Goal: Obtain resource: Obtain resource

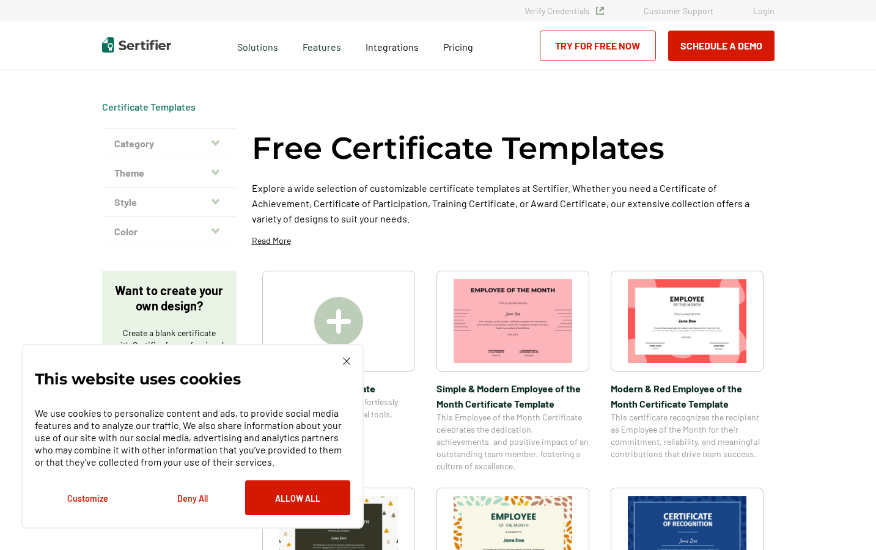
click at [217, 144] on icon "button" at bounding box center [215, 142] width 8 height 5
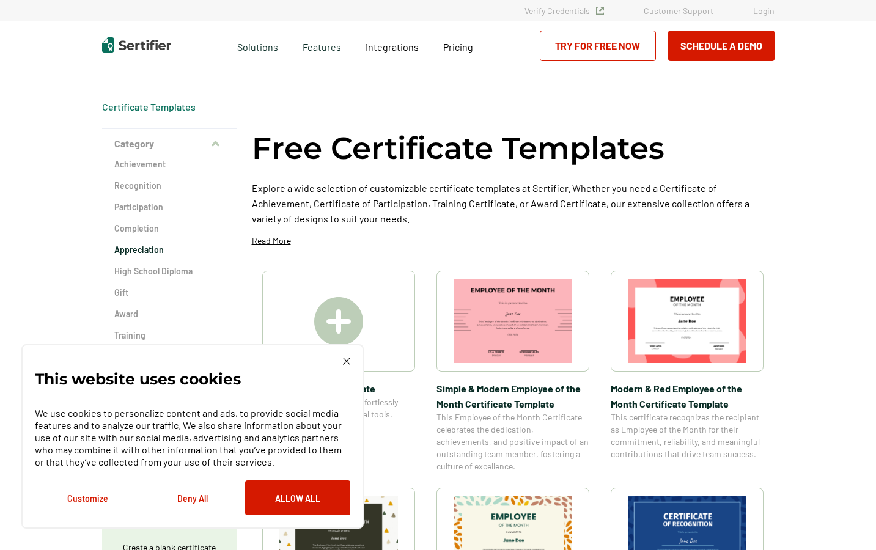
click at [162, 247] on h2 "Appreciation" at bounding box center [169, 250] width 110 height 12
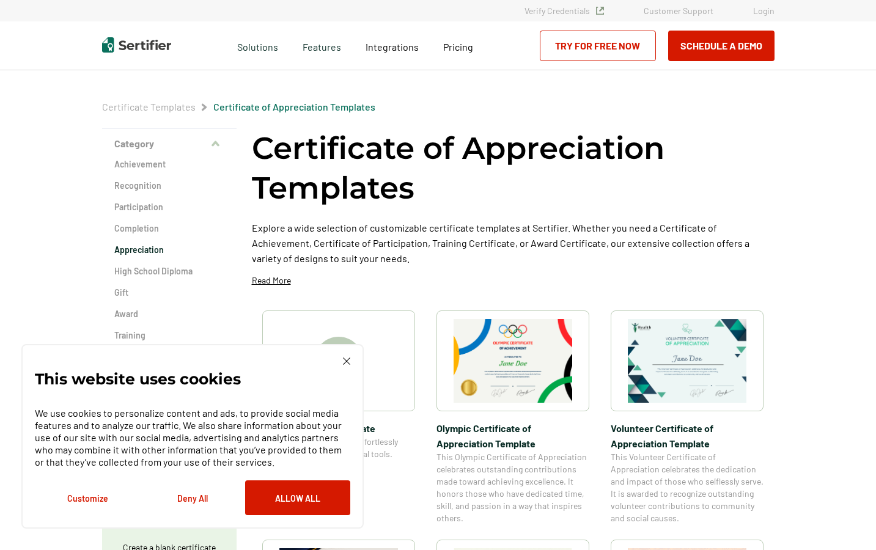
click at [345, 362] on img at bounding box center [346, 360] width 7 height 7
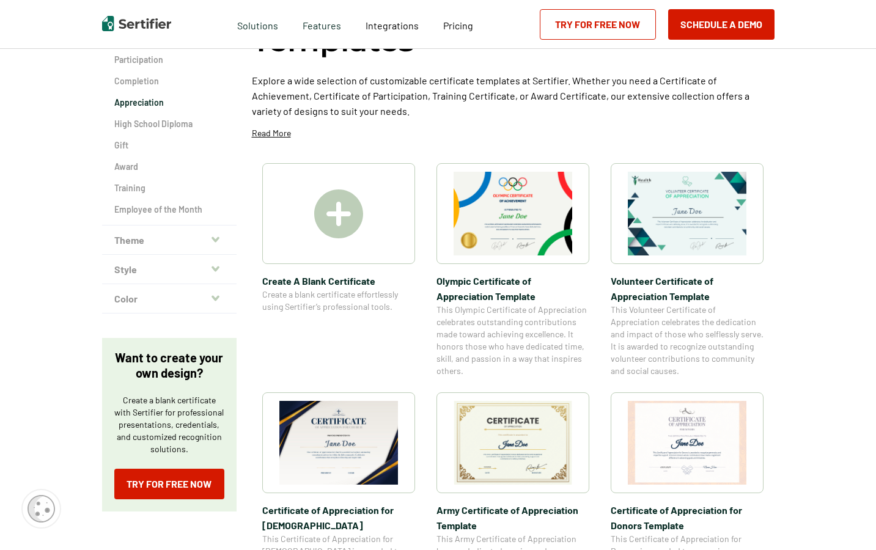
scroll to position [141, 0]
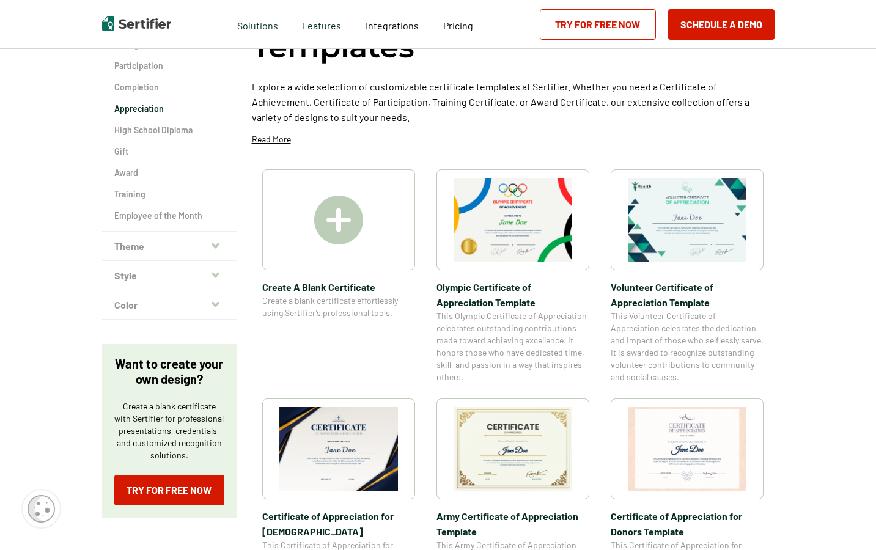
click at [709, 208] on img at bounding box center [686, 220] width 119 height 84
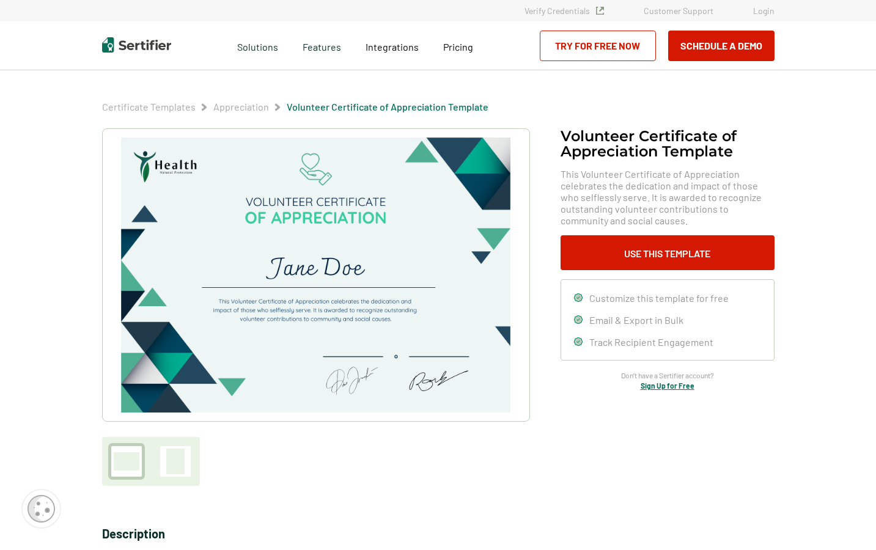
scroll to position [141, 0]
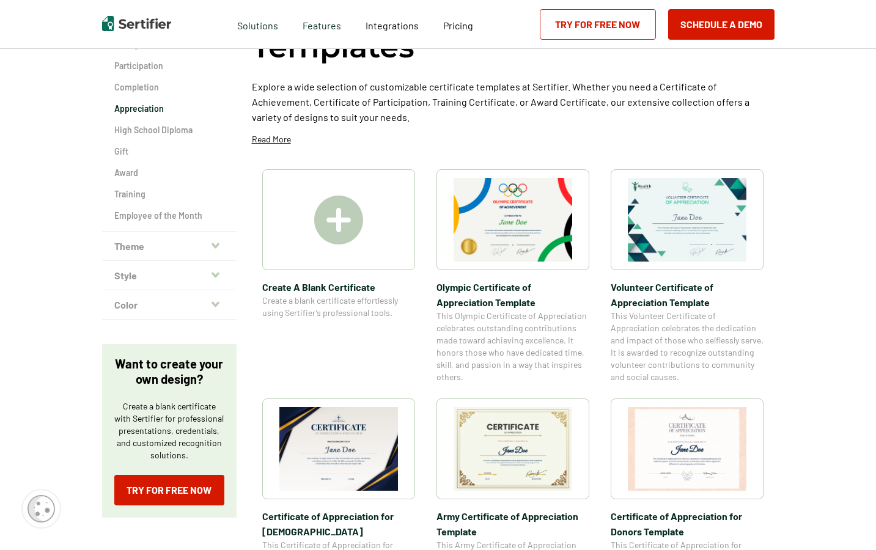
drag, startPoint x: 103, startPoint y: 5, endPoint x: 367, endPoint y: 462, distance: 526.9
click at [367, 462] on img at bounding box center [338, 449] width 119 height 84
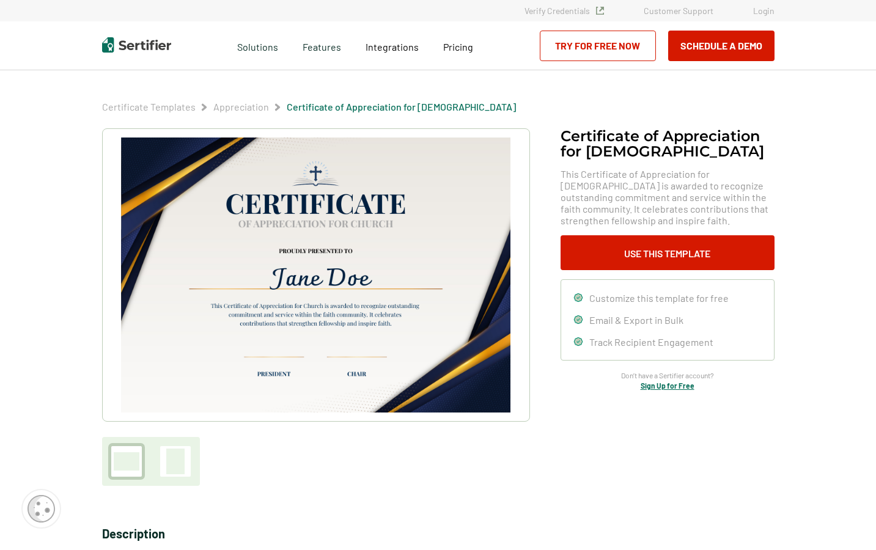
scroll to position [141, 0]
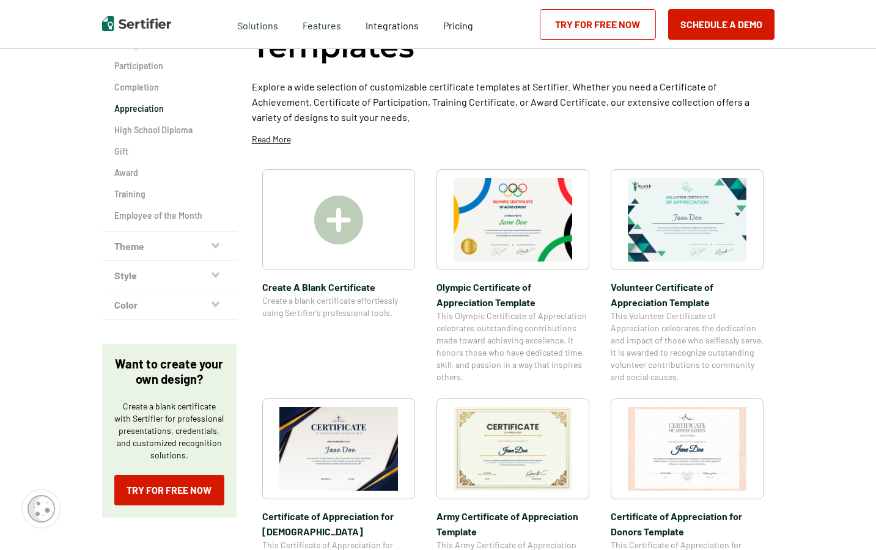
click at [349, 224] on img at bounding box center [338, 220] width 49 height 49
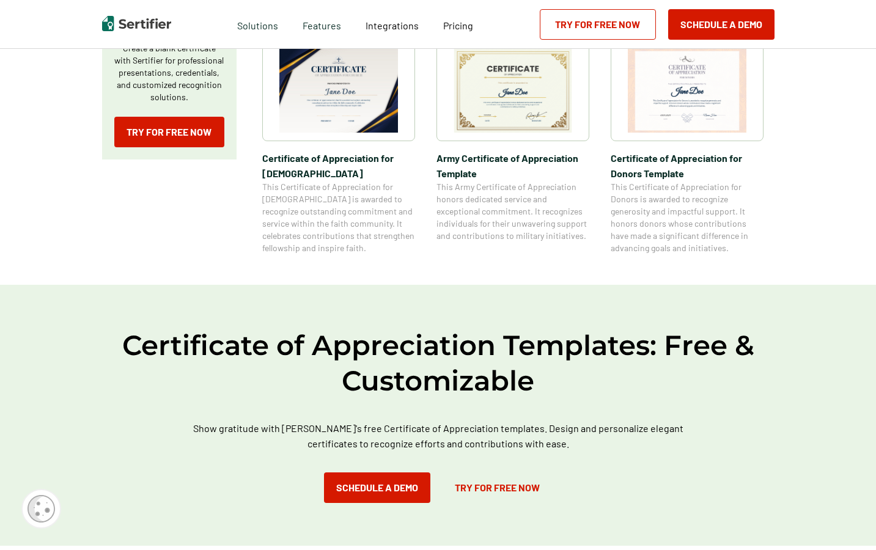
scroll to position [25, 0]
